Goal: Task Accomplishment & Management: Complete application form

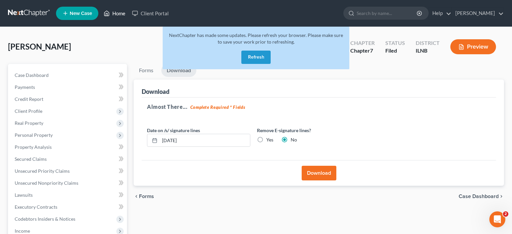
click at [117, 14] on link "Home" at bounding box center [114, 13] width 28 height 12
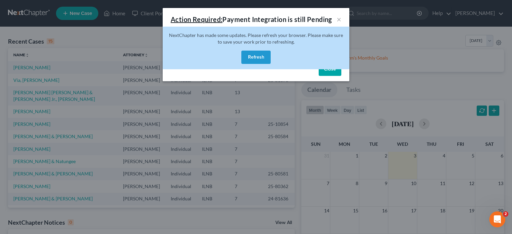
click at [253, 58] on button "Refresh" at bounding box center [255, 57] width 29 height 13
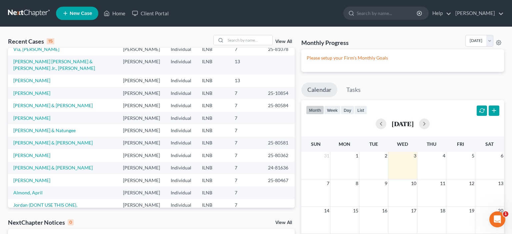
scroll to position [32, 0]
click at [41, 83] on link "[PERSON_NAME]" at bounding box center [31, 80] width 37 height 6
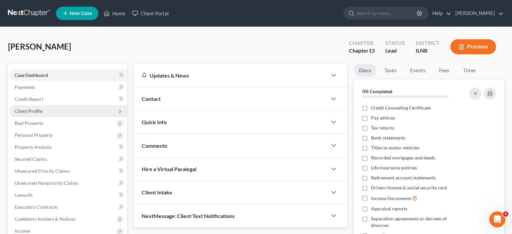
click at [50, 115] on span "Client Profile" at bounding box center [68, 111] width 118 height 12
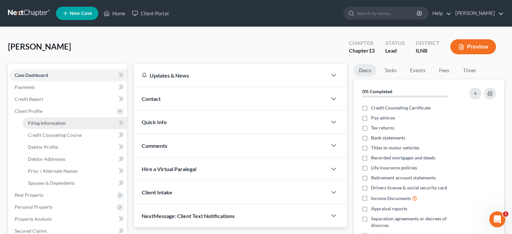
click at [55, 122] on span "Filing Information" at bounding box center [47, 123] width 38 height 6
select select "1"
select select "0"
select select "3"
select select "14"
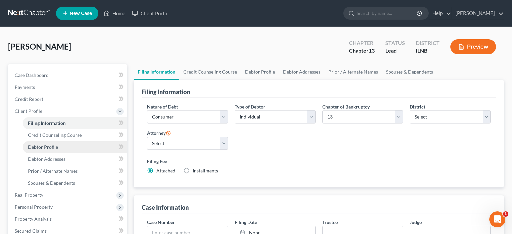
click at [56, 142] on link "Debtor Profile" at bounding box center [75, 147] width 104 height 12
select select "0"
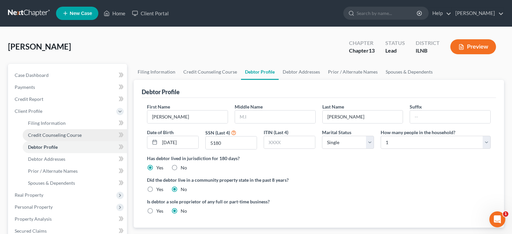
click at [63, 137] on span "Credit Counseling Course" at bounding box center [55, 135] width 54 height 6
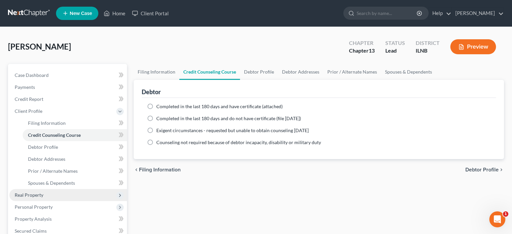
click at [42, 198] on span "Real Property" at bounding box center [68, 195] width 118 height 12
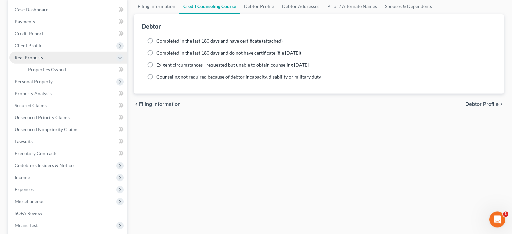
scroll to position [66, 0]
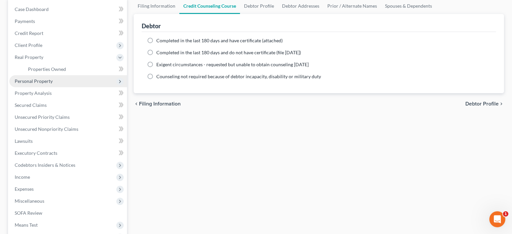
click at [56, 84] on span "Personal Property" at bounding box center [68, 81] width 118 height 12
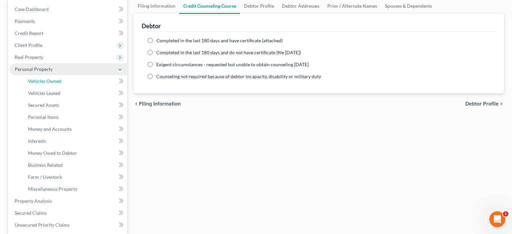
click at [56, 84] on link "Vehicles Owned" at bounding box center [75, 81] width 104 height 12
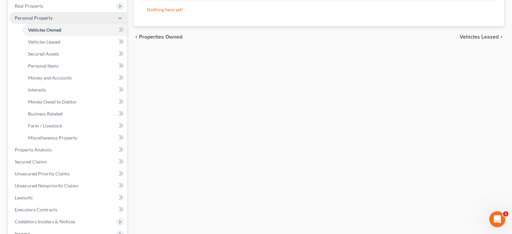
scroll to position [126, 0]
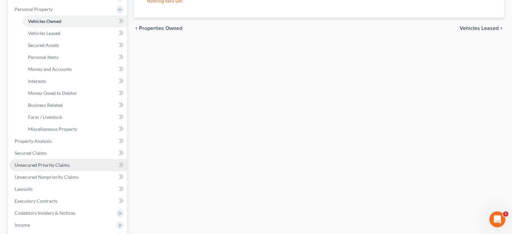
click at [55, 169] on link "Unsecured Priority Claims" at bounding box center [68, 165] width 118 height 12
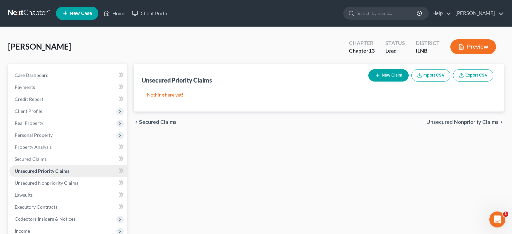
scroll to position [50, 0]
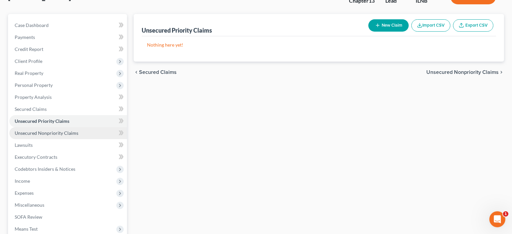
click at [49, 130] on span "Unsecured Nonpriority Claims" at bounding box center [47, 133] width 64 height 6
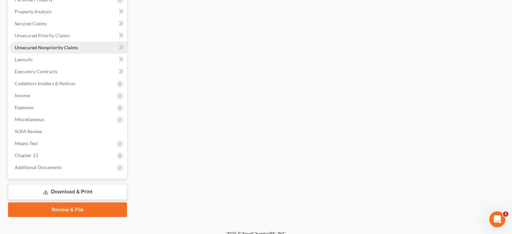
scroll to position [143, 0]
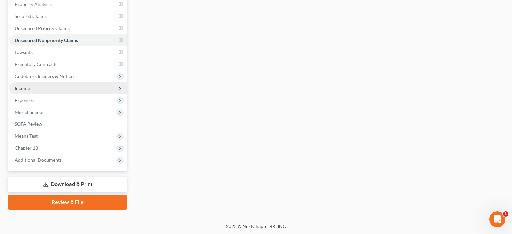
click at [51, 85] on span "Income" at bounding box center [68, 88] width 118 height 12
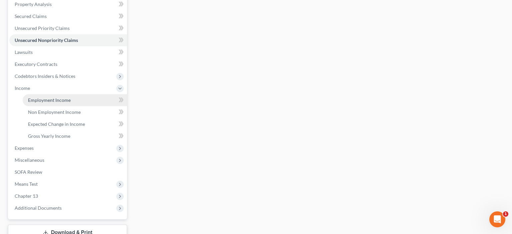
click at [66, 97] on link "Employment Income" at bounding box center [75, 100] width 104 height 12
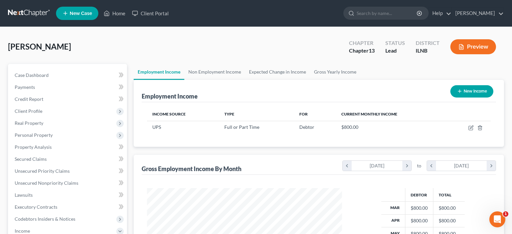
scroll to position [154, 0]
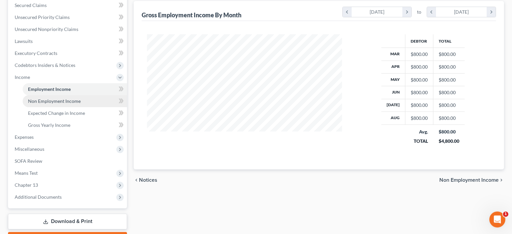
click at [58, 102] on span "Non Employment Income" at bounding box center [54, 101] width 53 height 6
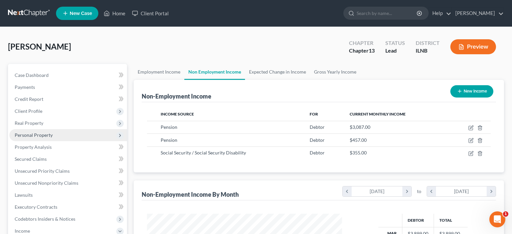
click at [43, 134] on span "Personal Property" at bounding box center [34, 135] width 38 height 6
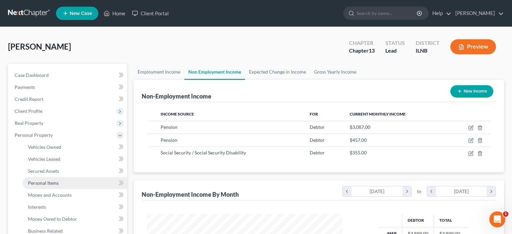
click at [48, 183] on span "Personal Items" at bounding box center [43, 183] width 31 height 6
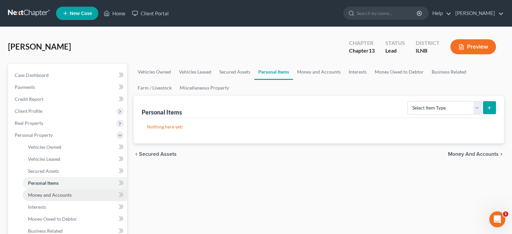
click at [49, 191] on link "Money and Accounts" at bounding box center [75, 195] width 104 height 12
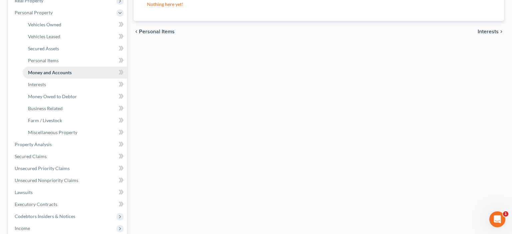
scroll to position [124, 0]
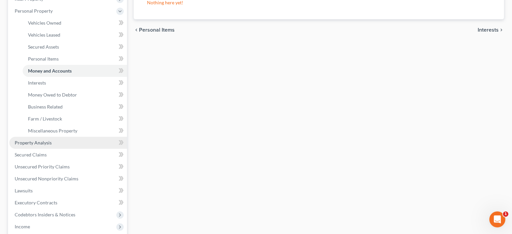
click at [34, 144] on span "Property Analysis" at bounding box center [33, 143] width 37 height 6
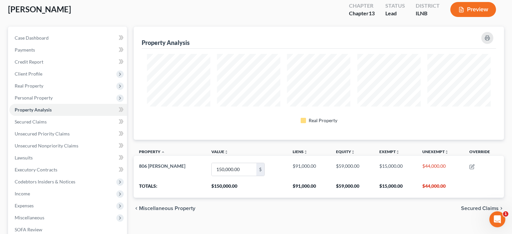
click at [329, 211] on div "chevron_left Miscellaneous Property Secured Claims chevron_right" at bounding box center [319, 208] width 371 height 21
click at [57, 75] on span "Client Profile" at bounding box center [68, 74] width 118 height 12
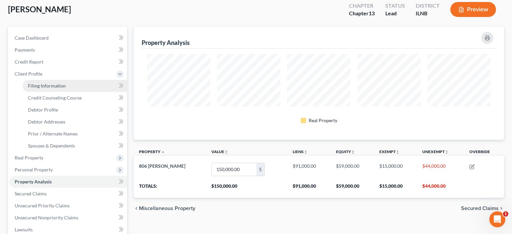
click at [65, 87] on link "Filing Information" at bounding box center [75, 86] width 104 height 12
select select "1"
select select "0"
select select "3"
select select "25"
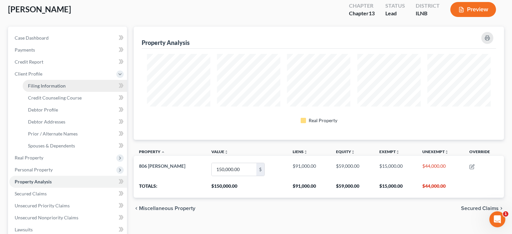
select select "0"
select select "14"
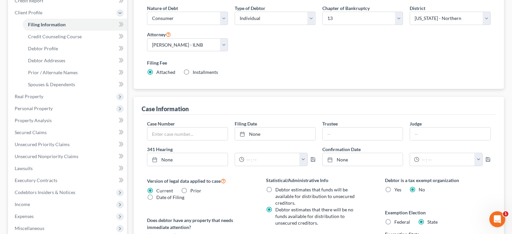
scroll to position [99, 0]
click at [56, 34] on span "Credit Counseling Course" at bounding box center [55, 36] width 54 height 6
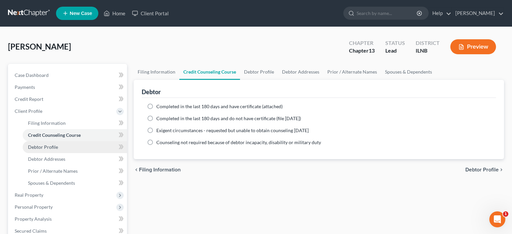
click at [49, 151] on link "Debtor Profile" at bounding box center [75, 147] width 104 height 12
select select "0"
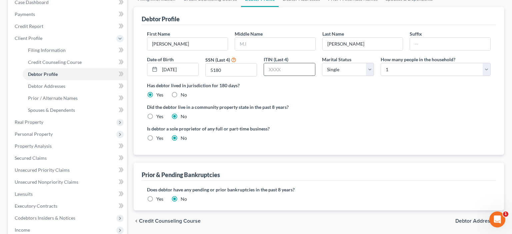
scroll to position [73, 0]
click at [71, 86] on link "Debtor Addresses" at bounding box center [75, 86] width 104 height 12
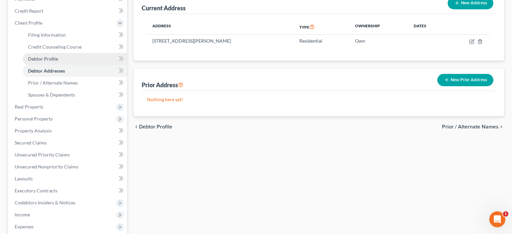
scroll to position [89, 0]
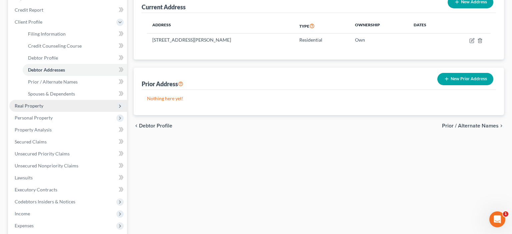
click at [49, 109] on span "Real Property" at bounding box center [68, 106] width 118 height 12
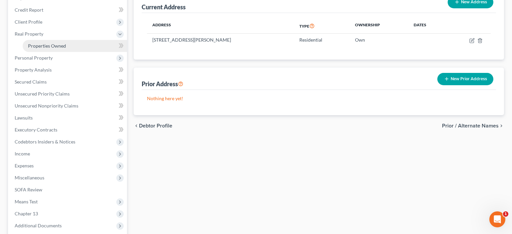
click at [56, 46] on span "Properties Owned" at bounding box center [47, 46] width 38 height 6
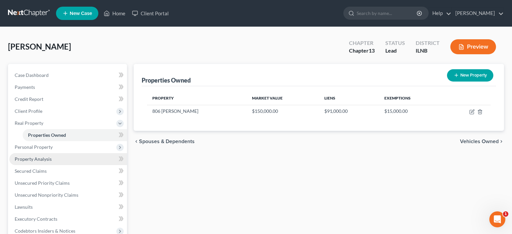
click at [48, 158] on span "Property Analysis" at bounding box center [33, 159] width 37 height 6
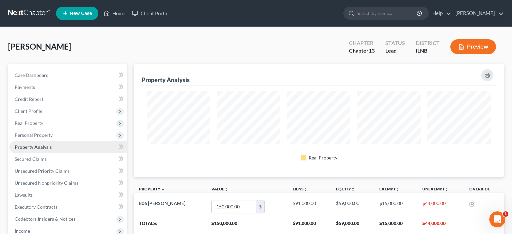
scroll to position [113, 371]
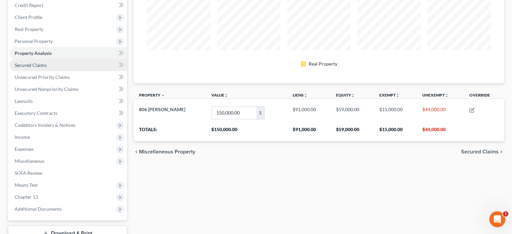
click at [25, 61] on link "Secured Claims" at bounding box center [68, 65] width 118 height 12
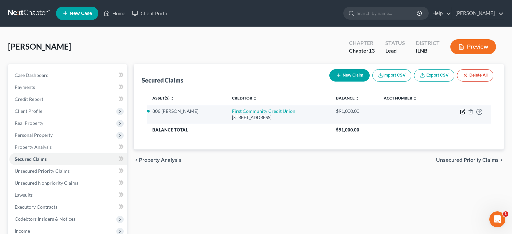
click at [462, 114] on icon "button" at bounding box center [463, 112] width 4 height 4
select select "14"
select select "2"
select select "0"
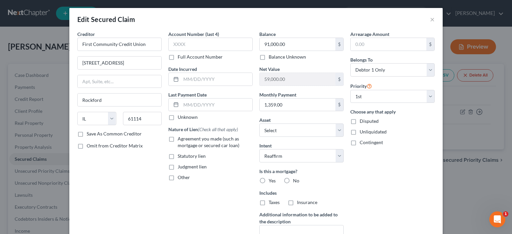
click at [269, 182] on label "Yes" at bounding box center [272, 181] width 7 height 7
click at [272, 182] on input "Yes" at bounding box center [274, 180] width 4 height 4
radio input "true"
click at [432, 21] on button "×" at bounding box center [432, 19] width 5 height 8
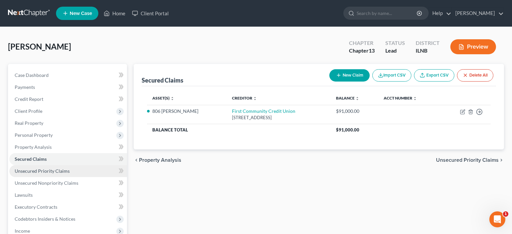
click at [77, 173] on link "Unsecured Priority Claims" at bounding box center [68, 171] width 118 height 12
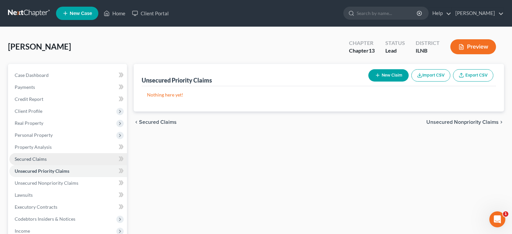
click at [35, 163] on link "Secured Claims" at bounding box center [68, 159] width 118 height 12
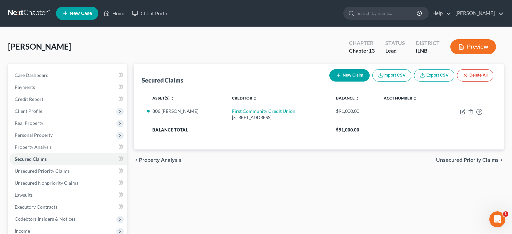
click at [350, 75] on button "New Claim" at bounding box center [350, 75] width 40 height 12
select select "0"
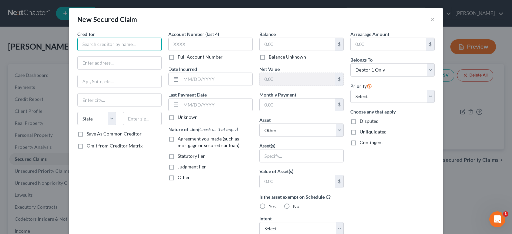
click at [103, 42] on input "text" at bounding box center [119, 44] width 84 height 13
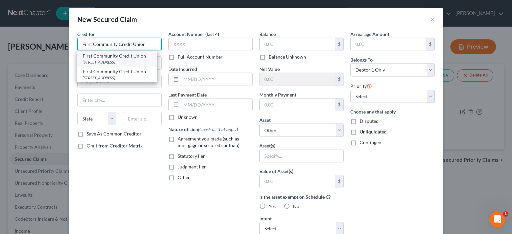
type input "First Community Credit Union"
click at [94, 63] on div "[STREET_ADDRESS]" at bounding box center [117, 62] width 69 height 6
type input "[STREET_ADDRESS]"
type input "Rockford"
select select "14"
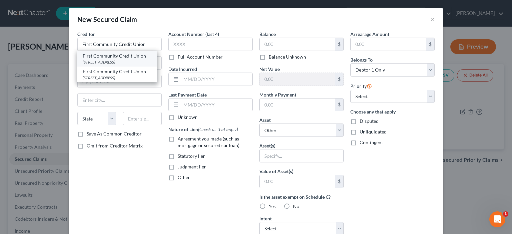
type input "61114"
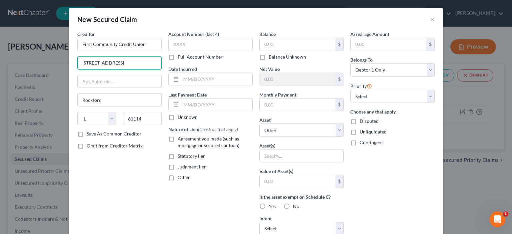
click at [94, 63] on input "[STREET_ADDRESS]" at bounding box center [120, 63] width 84 height 13
click at [108, 65] on input "[STREET_ADDRESS]" at bounding box center [120, 63] width 84 height 13
type input "[STREET_ADDRESS] P.O. BOX 978"
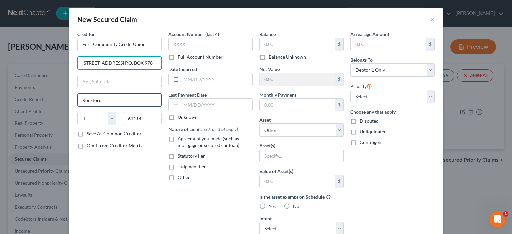
click at [101, 106] on div "Rockford" at bounding box center [119, 99] width 84 height 13
click at [94, 102] on input "Rockford" at bounding box center [120, 100] width 84 height 13
type input "b"
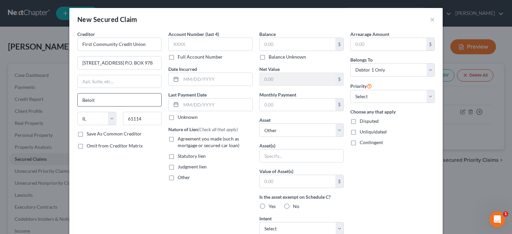
type input "Beloit"
select select "52"
type input "53511"
click at [87, 136] on label "Save As Common Creditor" at bounding box center [114, 134] width 55 height 7
click at [89, 135] on input "Save As Common Creditor" at bounding box center [91, 133] width 4 height 4
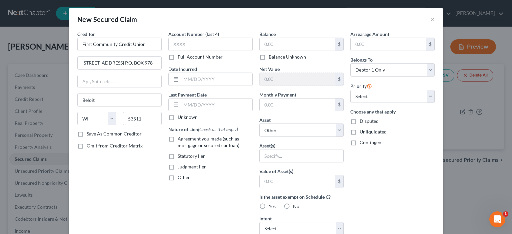
checkbox input "true"
click at [278, 42] on input "text" at bounding box center [298, 44] width 76 height 13
type input "21,185.08"
click at [265, 105] on input "text" at bounding box center [298, 105] width 76 height 13
type input "650.03"
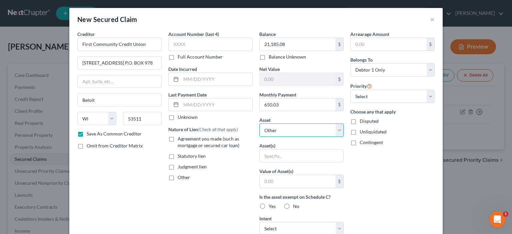
click at [292, 133] on select "Select Other Multiple Assets 806 [PERSON_NAME] Ln - $150000.0" at bounding box center [301, 130] width 84 height 13
click at [261, 185] on input "text" at bounding box center [298, 181] width 76 height 13
